Goal: Book appointment/travel/reservation

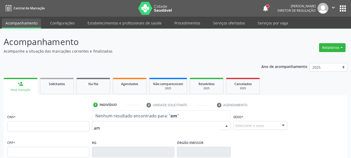
type input "a"
type input "[PERSON_NAME]"
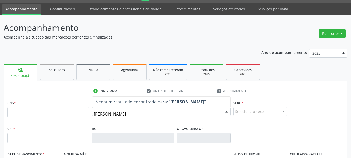
scroll to position [26, 0]
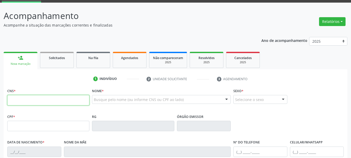
paste input "702 4060 4326 0422"
type input "702 4060 4326 0422"
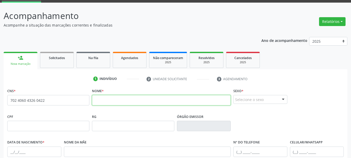
click at [123, 97] on input "text" at bounding box center [161, 100] width 139 height 10
type input "e"
type input "[PERSON_NAME]"
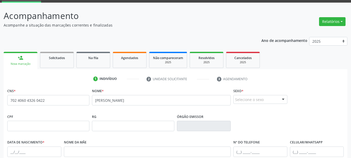
click at [244, 102] on div "Selecione o sexo" at bounding box center [261, 99] width 54 height 9
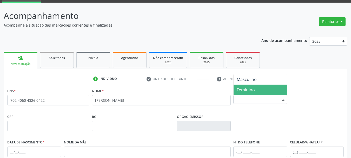
click at [247, 89] on span "Feminino" at bounding box center [246, 90] width 18 height 6
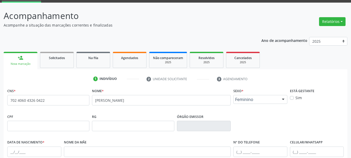
scroll to position [78, 0]
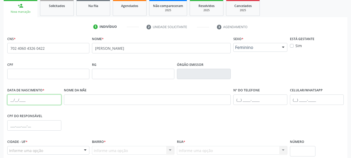
click at [11, 98] on input "text" at bounding box center [34, 99] width 54 height 10
type input "[DATE]"
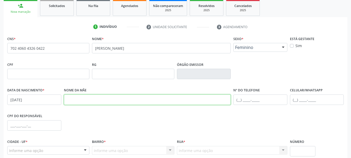
click at [83, 99] on input "text" at bounding box center [147, 99] width 167 height 10
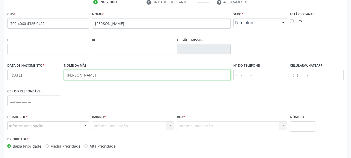
scroll to position [124, 0]
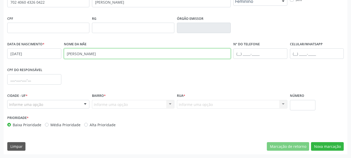
type input "[PERSON_NAME]"
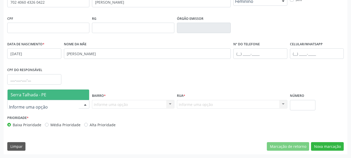
click at [46, 94] on span "Serra Talhada - PE" at bounding box center [29, 95] width 36 height 6
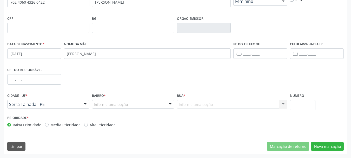
click at [114, 101] on div "Informe uma opção" at bounding box center [133, 104] width 82 height 9
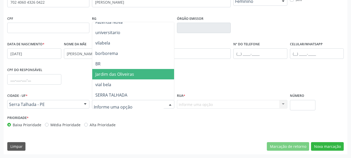
type input "a"
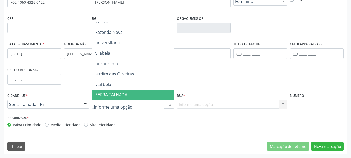
scroll to position [234, 0]
type input "x"
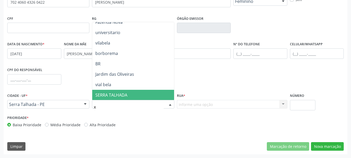
scroll to position [0, 0]
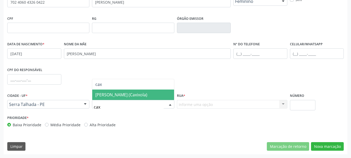
type input "caxi"
click at [118, 94] on span "[PERSON_NAME] (Caxixola)" at bounding box center [121, 95] width 52 height 6
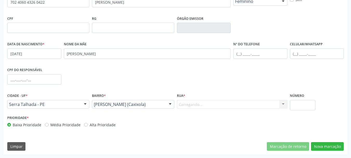
click at [200, 105] on div "Carregando... Nenhum resultado encontrado para: " " Nenhuma opção encontrada. D…" at bounding box center [232, 104] width 111 height 9
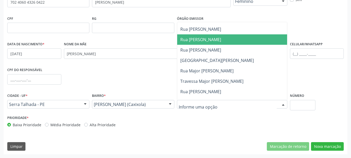
scroll to position [104, 0]
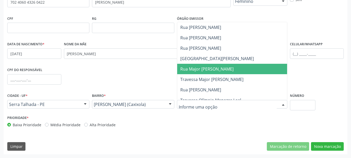
click at [223, 65] on span "Rua Major [PERSON_NAME]" at bounding box center [232, 69] width 110 height 10
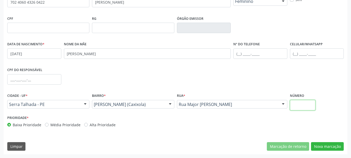
click at [299, 104] on input "text" at bounding box center [303, 105] width 26 height 10
type input "00"
click at [323, 146] on button "Nova marcação" at bounding box center [327, 146] width 33 height 9
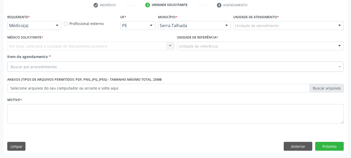
scroll to position [100, 0]
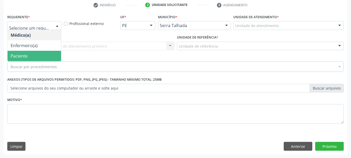
click at [33, 57] on span "Paciente" at bounding box center [35, 56] width 54 height 10
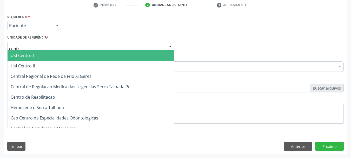
type input "centro"
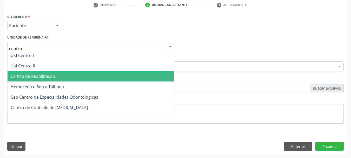
click at [35, 76] on span "Centro de Reabilitacao" at bounding box center [33, 76] width 44 height 6
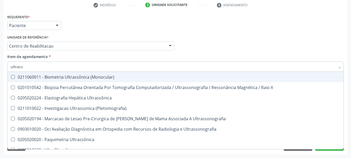
type input "ultrasso"
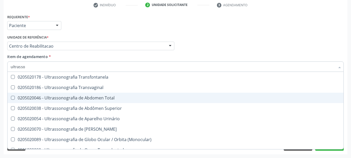
click at [81, 96] on div "0205020046 - Ultrassonografia de Abdomen Total" at bounding box center [176, 98] width 330 height 4
checkbox Total "true"
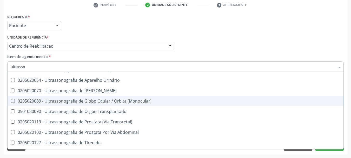
scroll to position [152, 0]
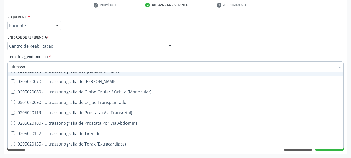
click at [303, 42] on div "Médico Solicitante Por favor, selecione a Unidade de Atendimento primeiro Nenhu…" at bounding box center [175, 44] width 339 height 20
checkbox \(Pletismografia\) "true"
checkbox Total "false"
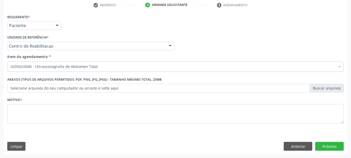
scroll to position [0, 0]
click at [61, 102] on div "Motivo *" at bounding box center [175, 110] width 337 height 28
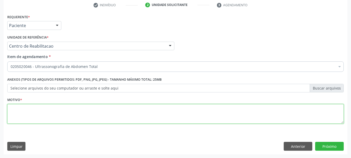
click at [57, 112] on textarea at bounding box center [175, 114] width 337 height 20
type textarea "..."
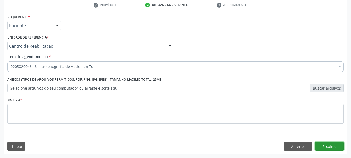
click at [334, 146] on button "Próximo" at bounding box center [330, 146] width 29 height 9
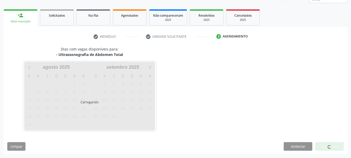
scroll to position [68, 0]
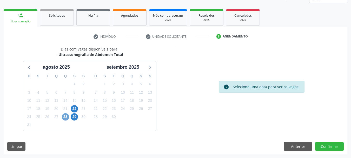
click at [66, 119] on span "28" at bounding box center [65, 116] width 7 height 7
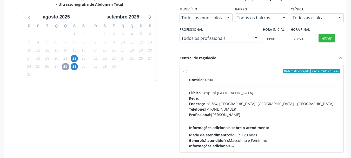
scroll to position [120, 0]
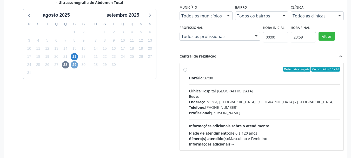
click at [72, 64] on span "29" at bounding box center [74, 64] width 7 height 7
click at [76, 57] on span "22" at bounding box center [74, 56] width 7 height 7
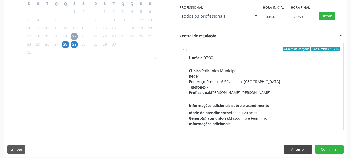
scroll to position [144, 0]
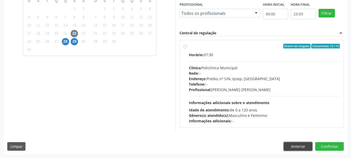
click at [300, 146] on button "Anterior" at bounding box center [298, 146] width 29 height 9
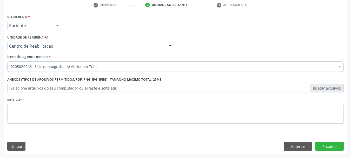
scroll to position [100, 0]
click at [324, 145] on button "Próximo" at bounding box center [330, 146] width 29 height 9
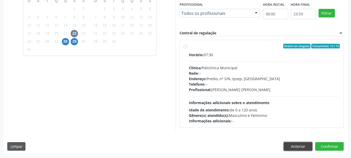
click at [292, 145] on button "Anterior" at bounding box center [298, 146] width 29 height 9
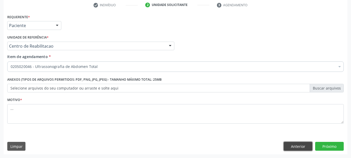
click at [296, 144] on button "Anterior" at bounding box center [298, 146] width 29 height 9
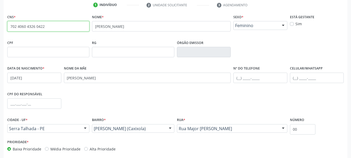
drag, startPoint x: 59, startPoint y: 27, endPoint x: 0, endPoint y: 27, distance: 58.8
click at [0, 27] on div "Acompanhamento Acompanhe a situação das marcações correntes e finalizadas Relat…" at bounding box center [175, 55] width 351 height 253
